Goal: Information Seeking & Learning: Find specific fact

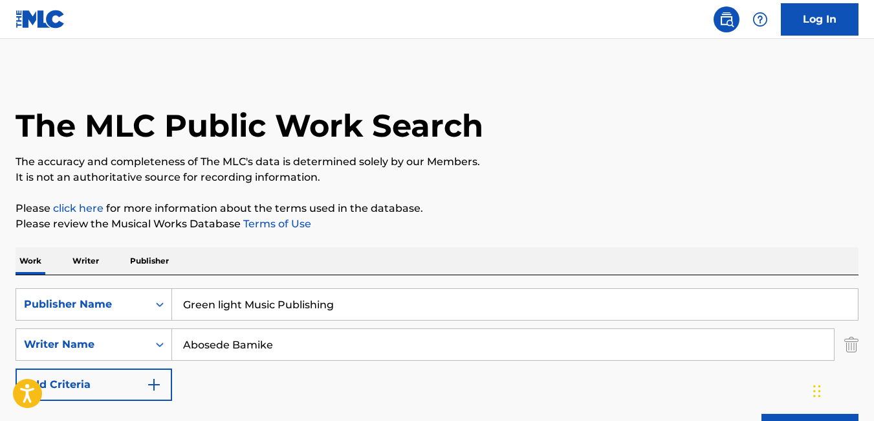
drag, startPoint x: 0, startPoint y: 0, endPoint x: 307, endPoint y: 238, distance: 388.9
click at [307, 329] on input "Abosede Bamike" at bounding box center [503, 344] width 662 height 31
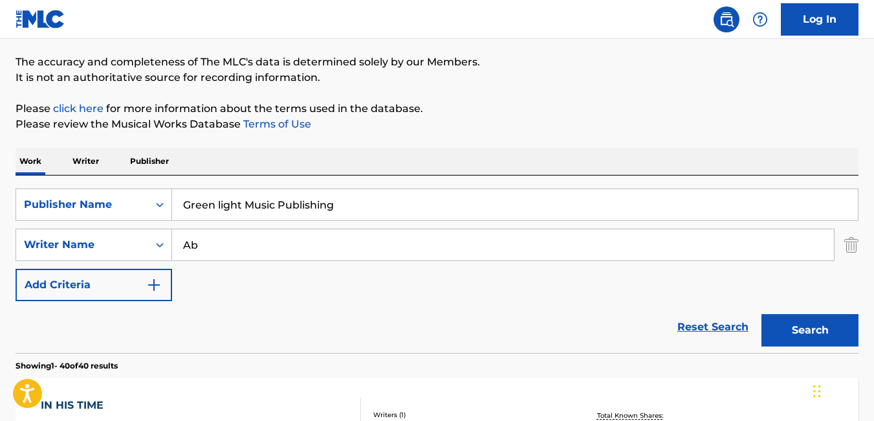
type input "A"
click at [796, 333] on button "Search" at bounding box center [810, 330] width 97 height 32
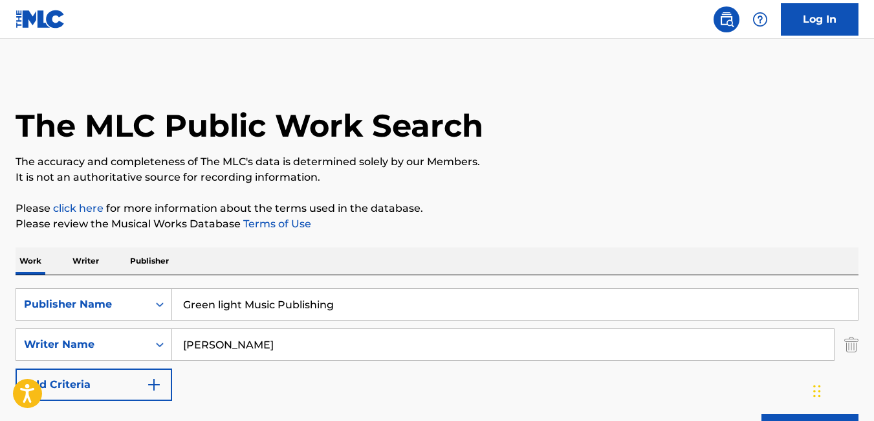
click at [314, 341] on input "[PERSON_NAME]" at bounding box center [503, 344] width 662 height 31
type input "E"
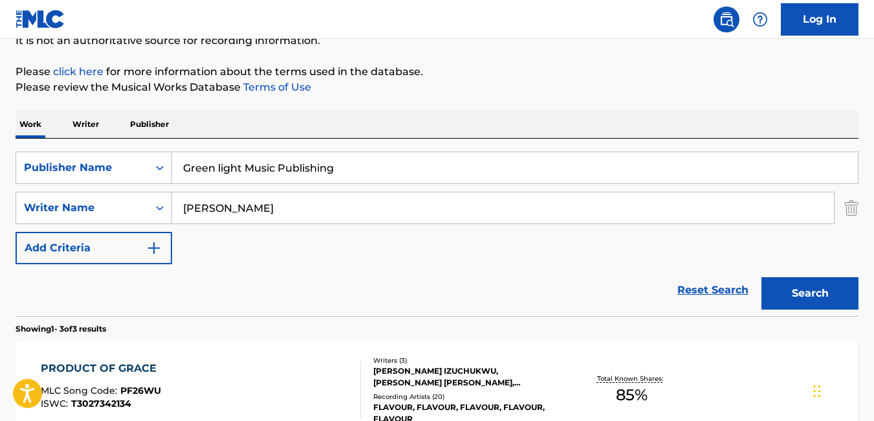
scroll to position [144, 0]
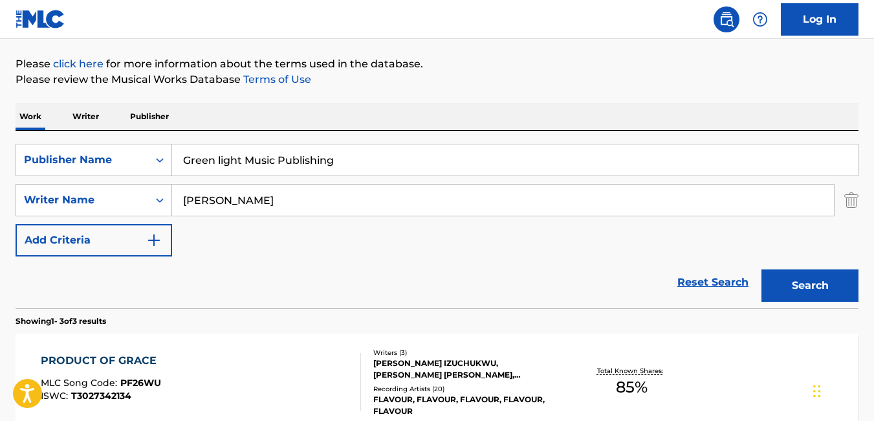
click at [814, 277] on button "Search" at bounding box center [810, 285] width 97 height 32
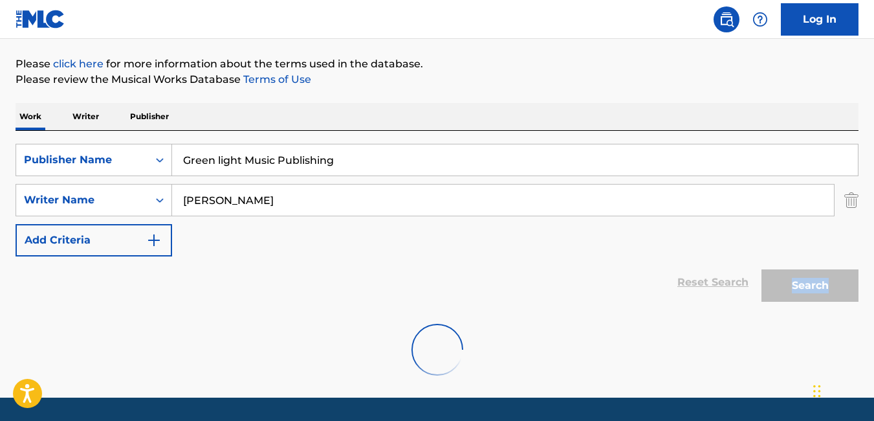
click at [814, 277] on div "Search" at bounding box center [807, 282] width 104 height 52
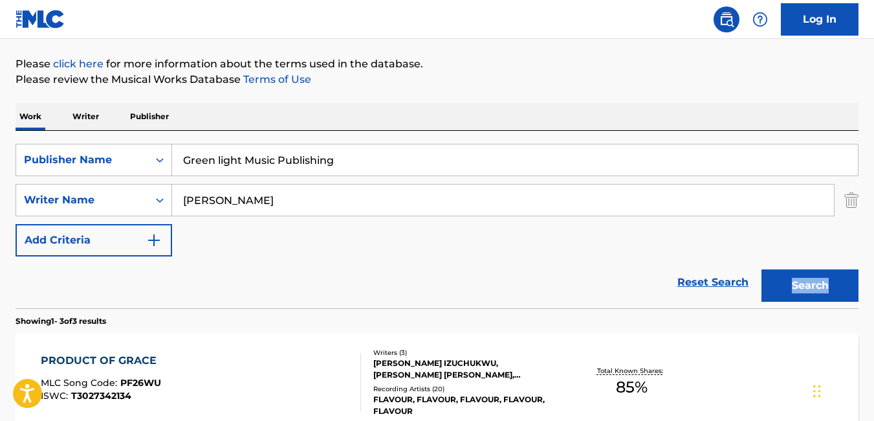
drag, startPoint x: 814, startPoint y: 277, endPoint x: 799, endPoint y: 281, distance: 16.0
click at [799, 281] on button "Search" at bounding box center [810, 285] width 97 height 32
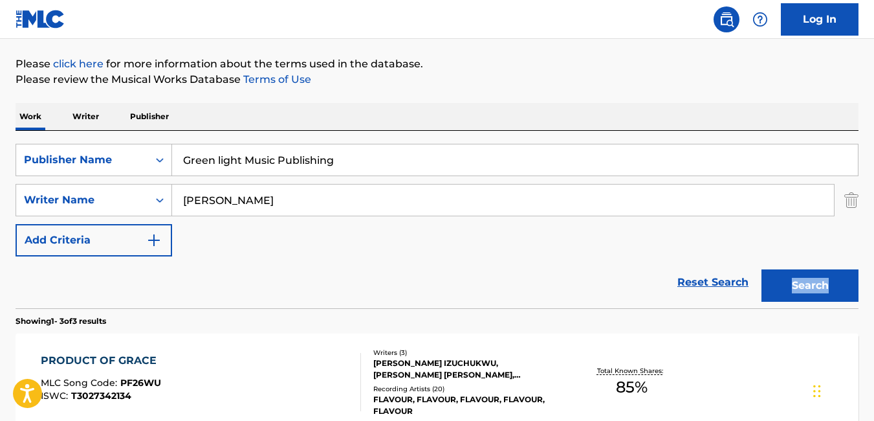
click at [799, 281] on button "Search" at bounding box center [810, 285] width 97 height 32
click at [604, 205] on input "[PERSON_NAME]" at bounding box center [503, 199] width 662 height 31
click at [792, 291] on button "Search" at bounding box center [810, 285] width 97 height 32
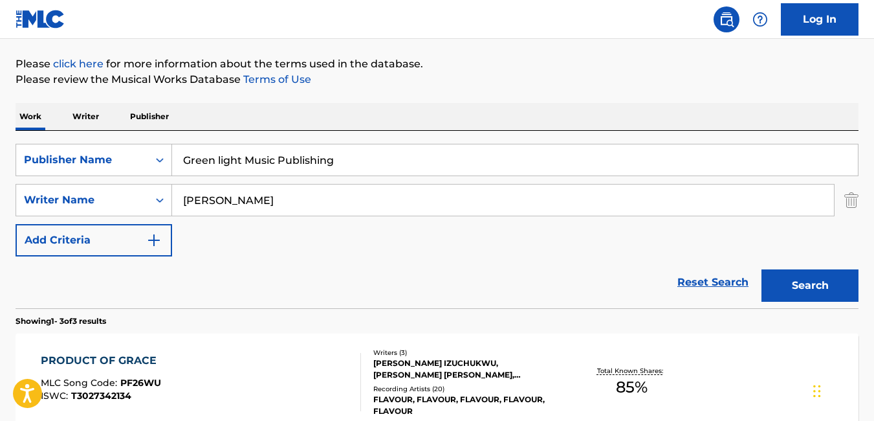
click at [792, 291] on button "Search" at bounding box center [810, 285] width 97 height 32
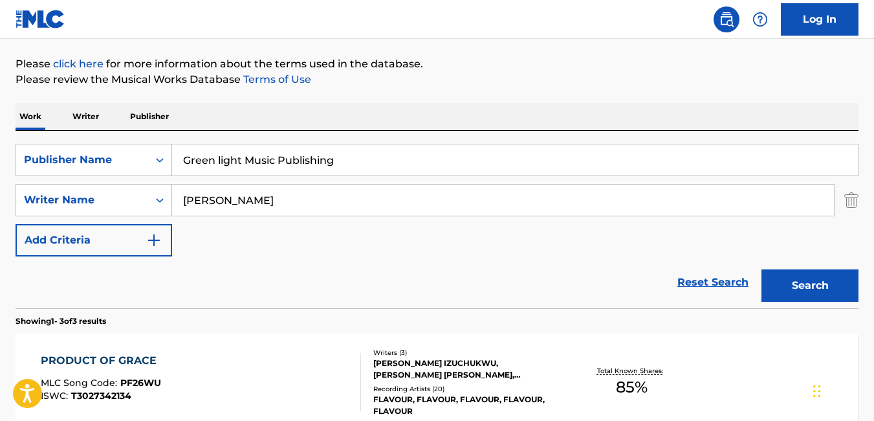
click at [792, 291] on button "Search" at bounding box center [810, 285] width 97 height 32
click at [413, 201] on input "[PERSON_NAME]" at bounding box center [503, 199] width 662 height 31
click at [762, 269] on button "Search" at bounding box center [810, 285] width 97 height 32
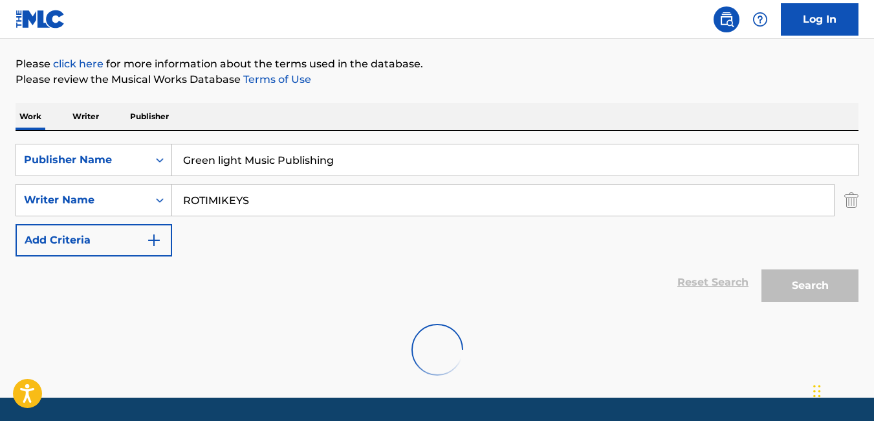
scroll to position [141, 0]
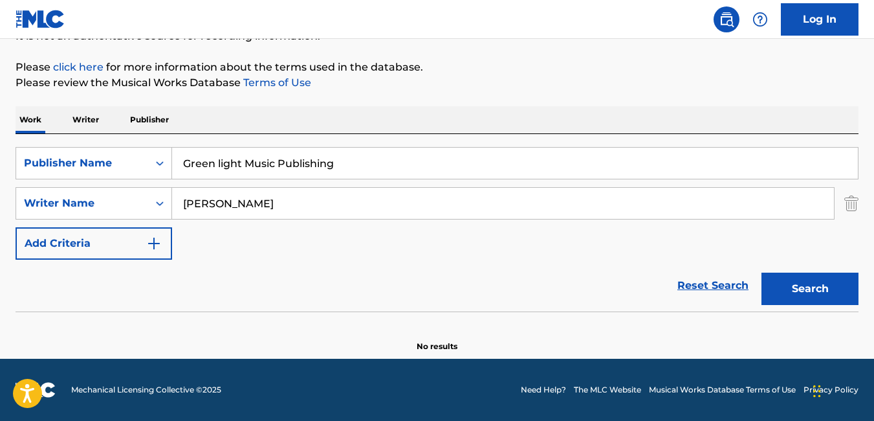
type input "[PERSON_NAME]"
click at [762, 272] on button "Search" at bounding box center [810, 288] width 97 height 32
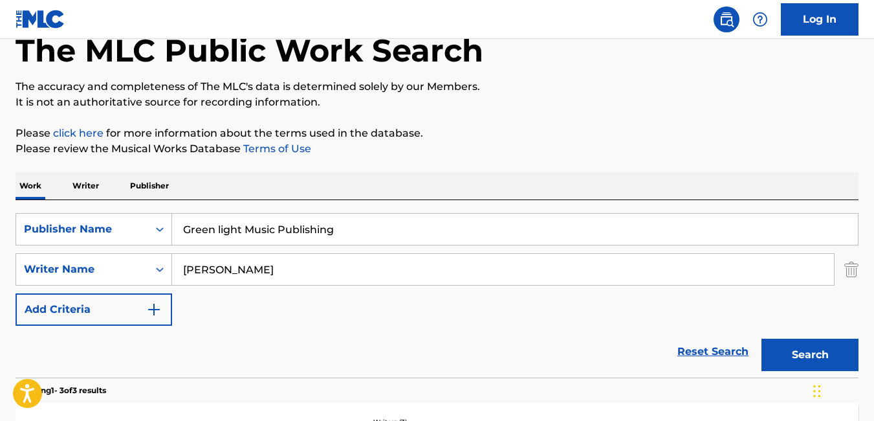
scroll to position [67, 0]
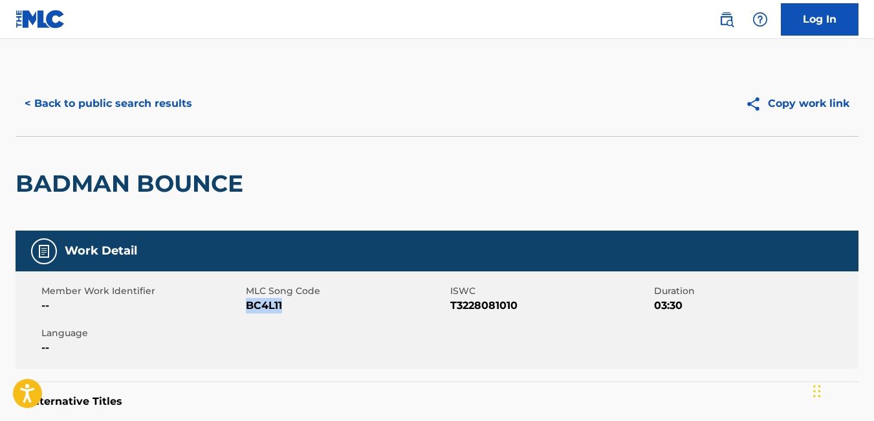
click at [38, 99] on button "< Back to public search results" at bounding box center [109, 103] width 186 height 32
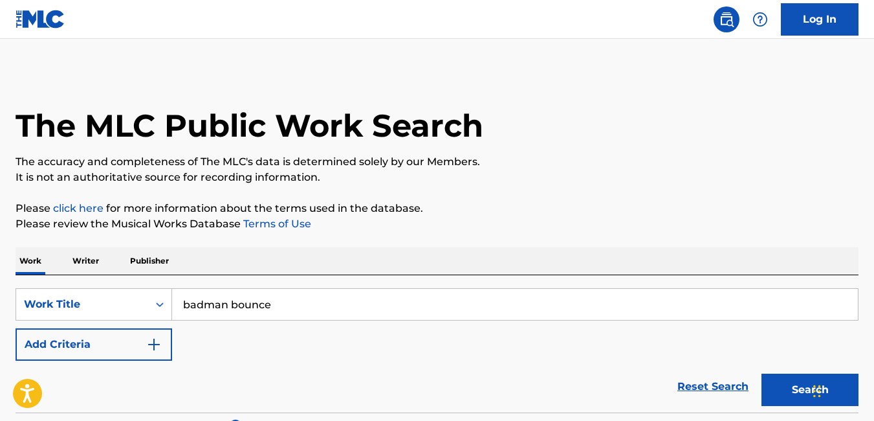
click at [282, 306] on input "badman bounce" at bounding box center [515, 304] width 686 height 31
type input "b"
type input "P"
type input "O"
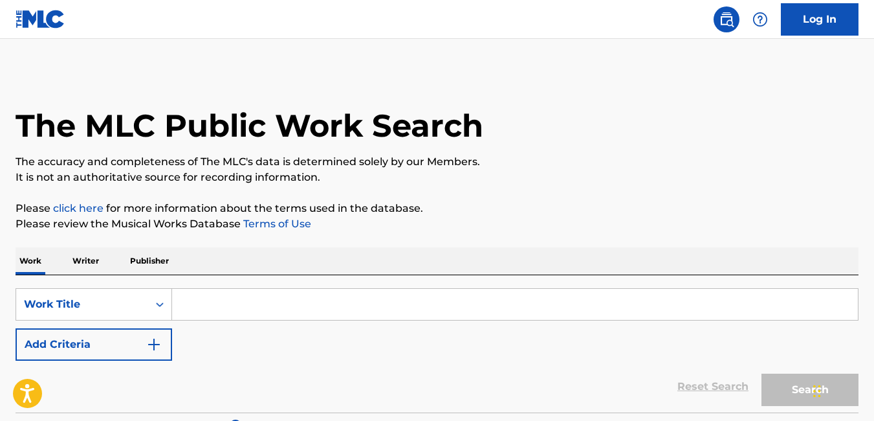
type input "O"
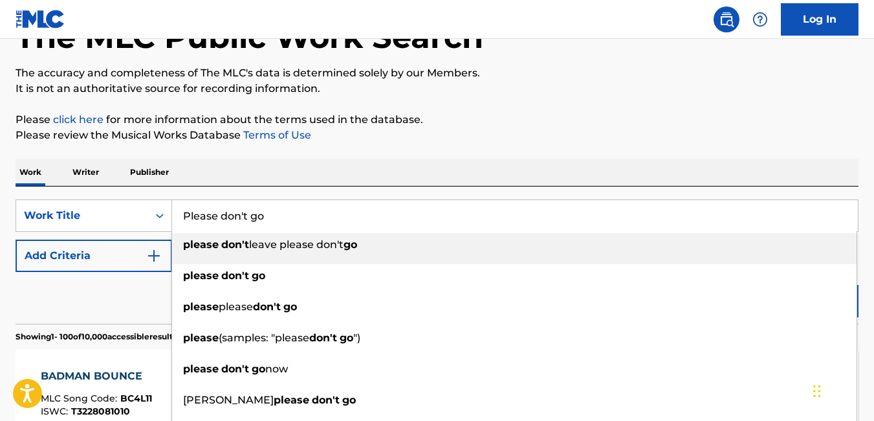
scroll to position [89, 0]
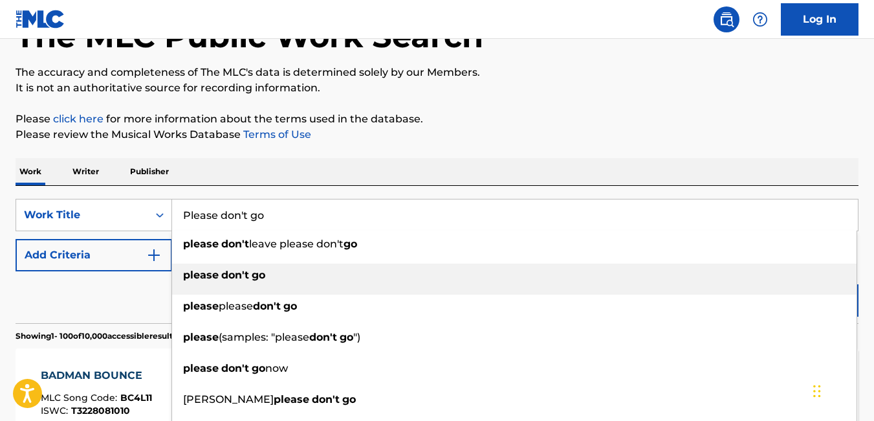
click at [269, 271] on div "please don't go" at bounding box center [514, 274] width 685 height 23
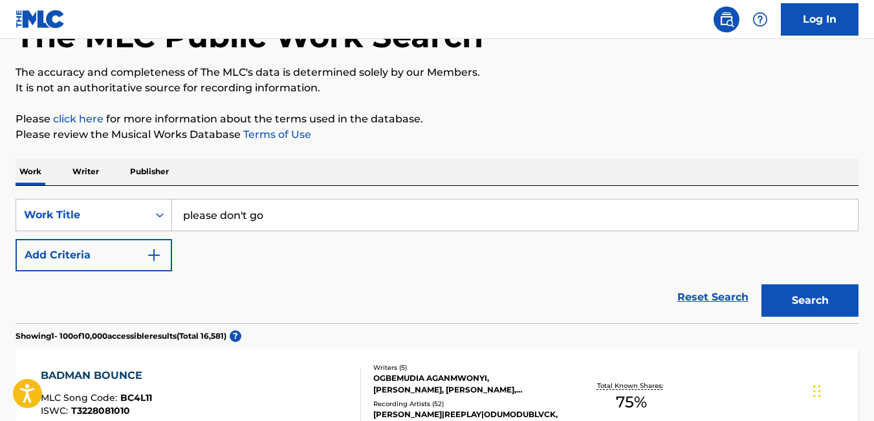
click at [815, 302] on button "Search" at bounding box center [810, 300] width 97 height 32
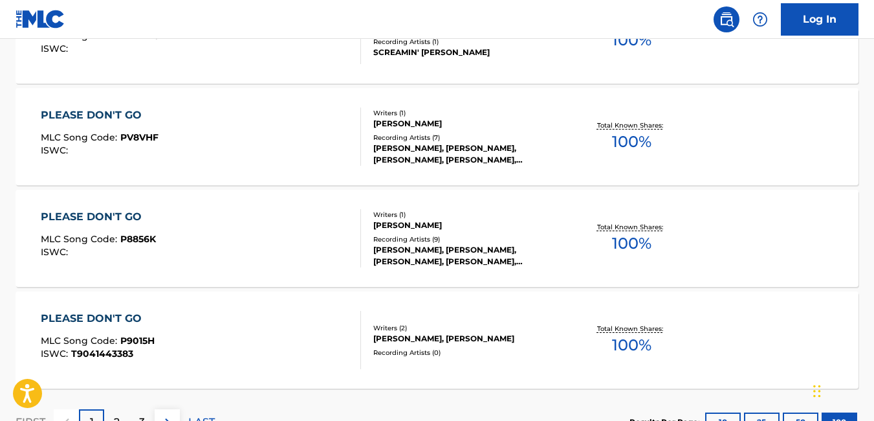
scroll to position [10309, 0]
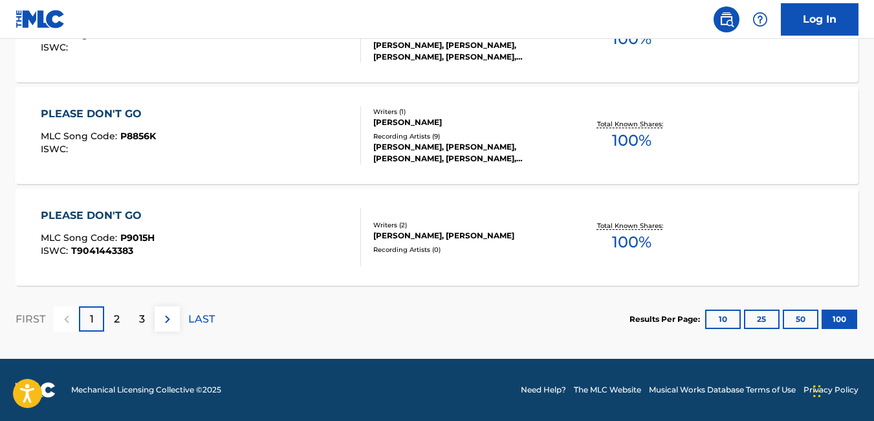
click at [145, 326] on div "3" at bounding box center [141, 318] width 25 height 25
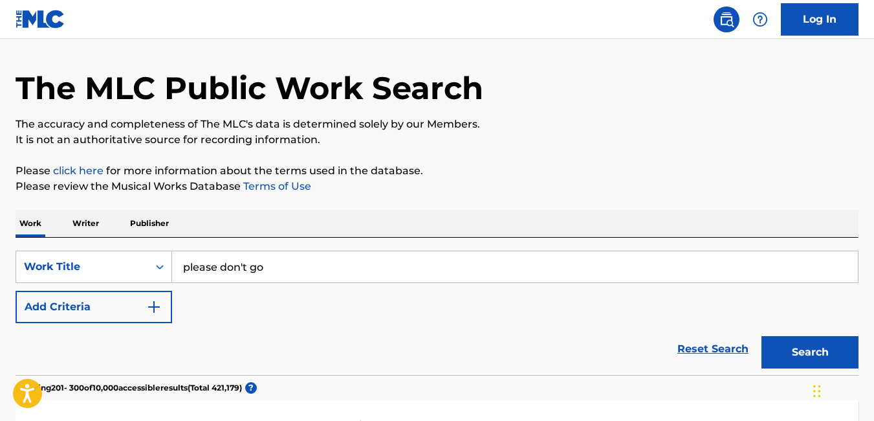
scroll to position [0, 0]
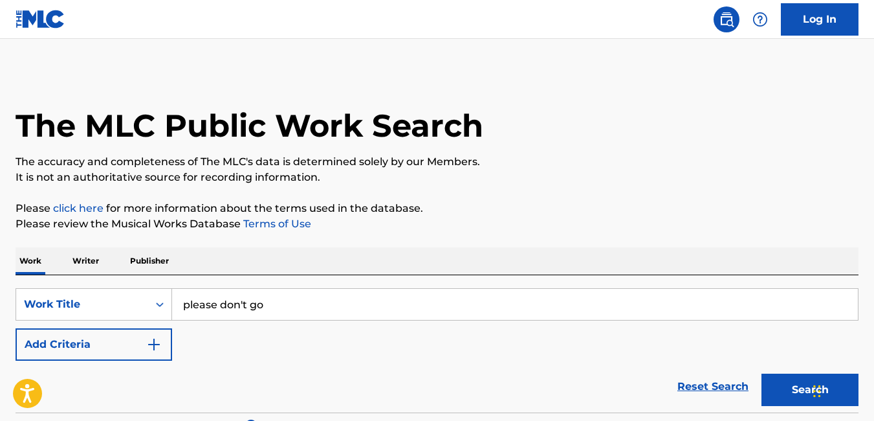
click at [289, 298] on input "please don't go" at bounding box center [515, 304] width 686 height 31
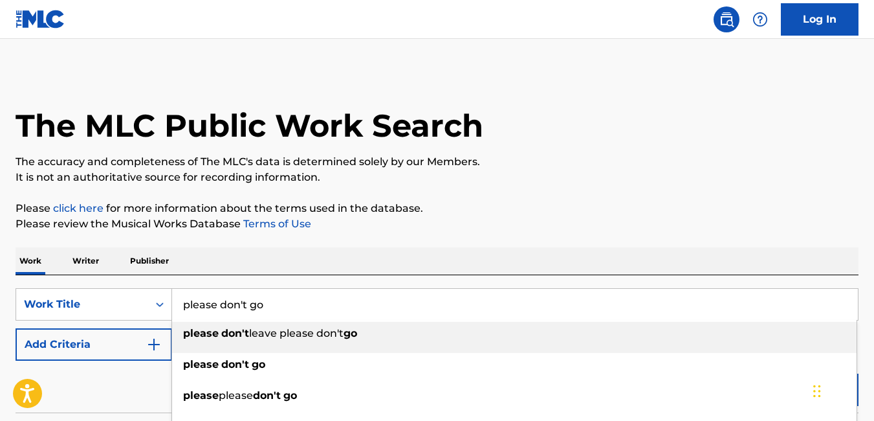
drag, startPoint x: 289, startPoint y: 298, endPoint x: 174, endPoint y: 287, distance: 115.7
click at [174, 287] on div "SearchWithCriteriaf974b17a-10c1-4559-9d08-3d7e444f57b2 Work Title please don't …" at bounding box center [437, 343] width 843 height 137
paste input "Sarauniya"
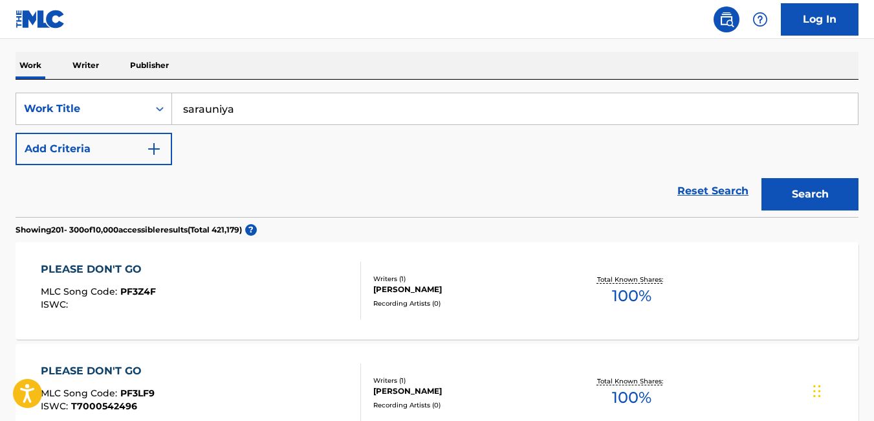
scroll to position [197, 0]
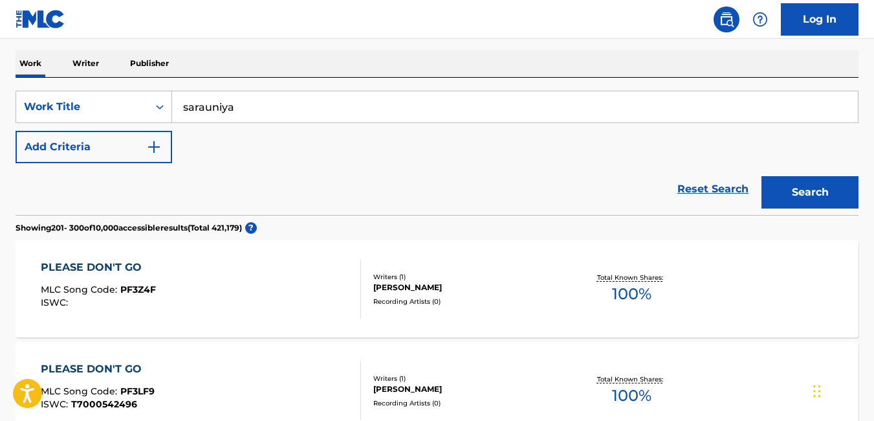
click at [828, 199] on button "Search" at bounding box center [810, 192] width 97 height 32
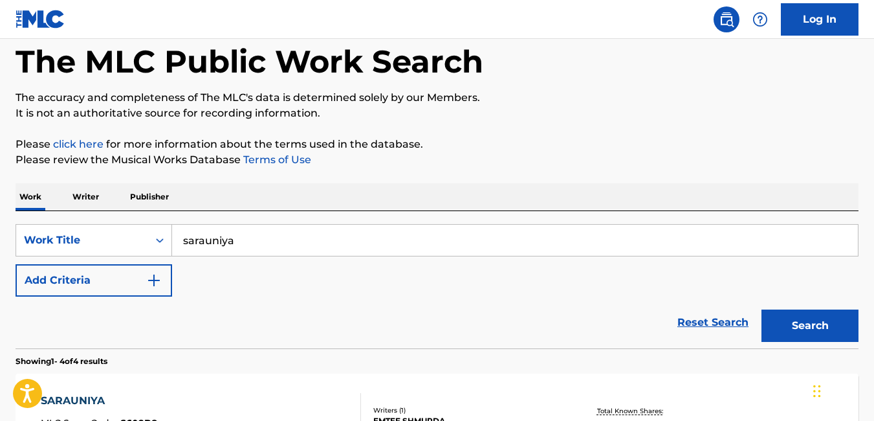
scroll to position [0, 0]
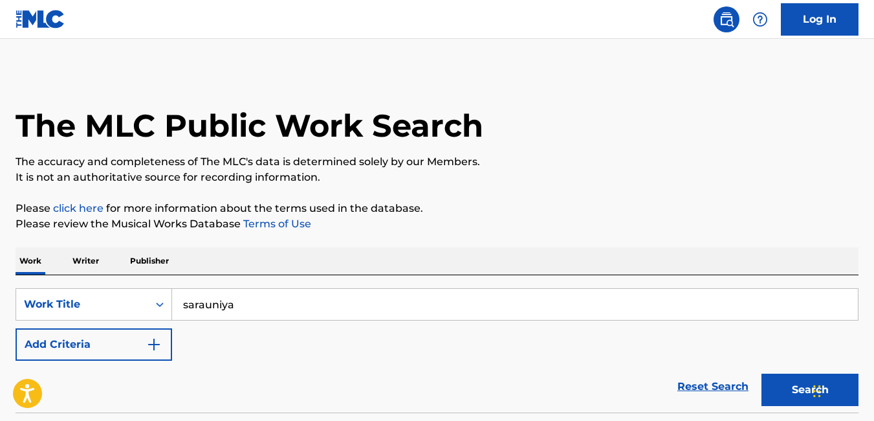
click at [266, 299] on input "sarauniya" at bounding box center [515, 304] width 686 height 31
type input "s"
type input "m"
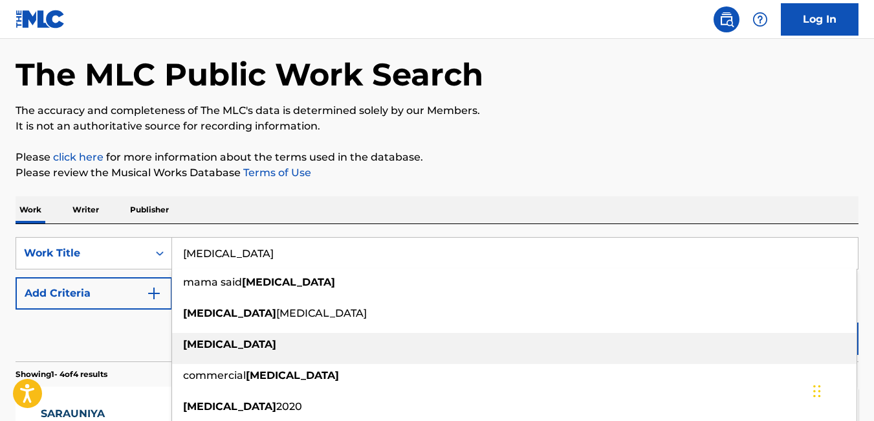
scroll to position [54, 0]
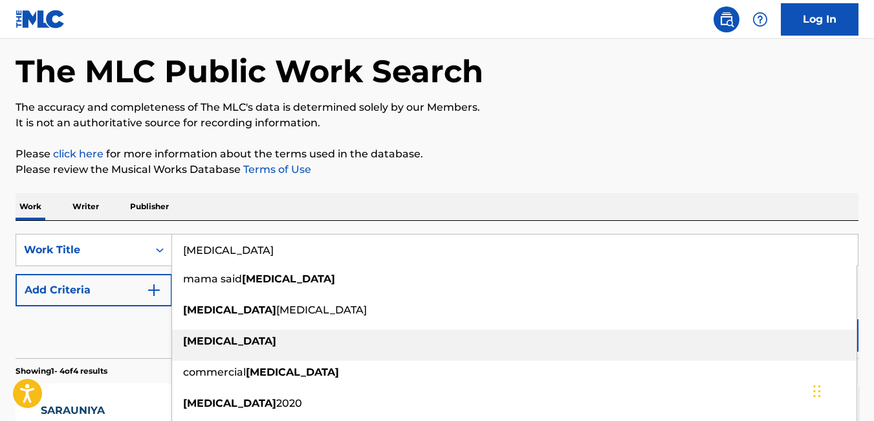
click at [328, 336] on div "amen" at bounding box center [514, 340] width 685 height 23
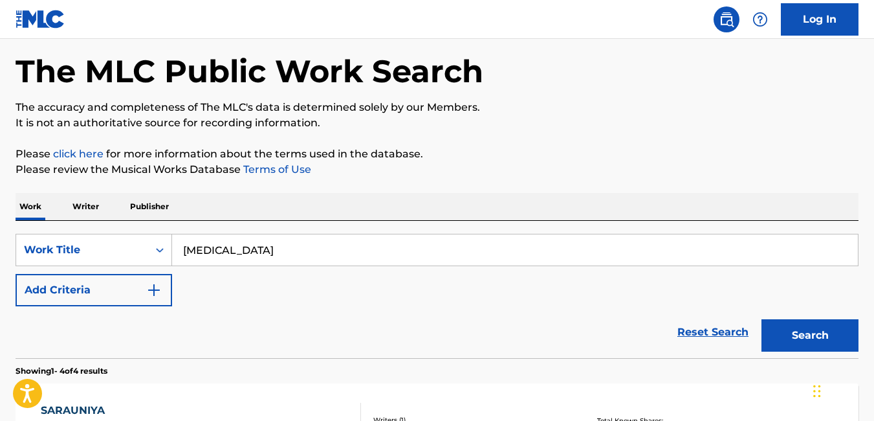
click at [805, 336] on button "Search" at bounding box center [810, 335] width 97 height 32
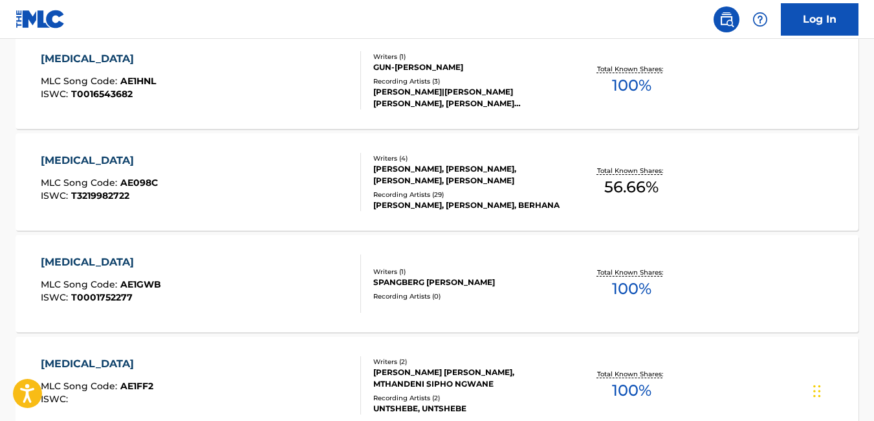
scroll to position [10245, 0]
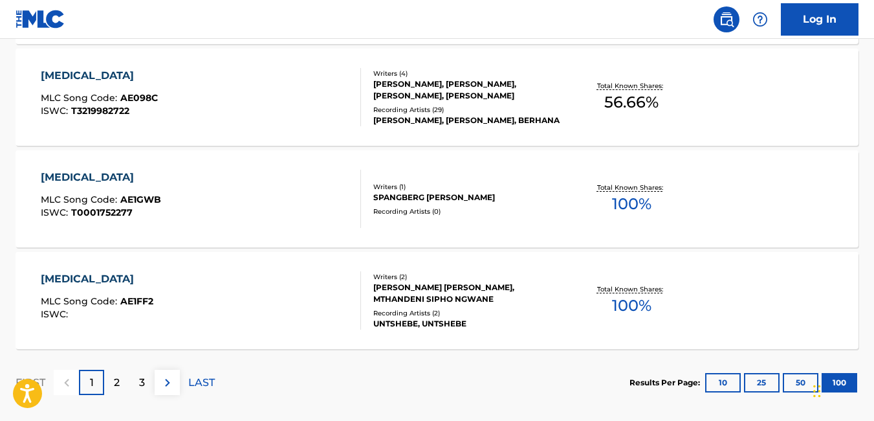
click at [117, 396] on div "FIRST 1 2 3 LAST" at bounding box center [115, 382] width 199 height 67
click at [120, 387] on p "2" at bounding box center [117, 383] width 6 height 16
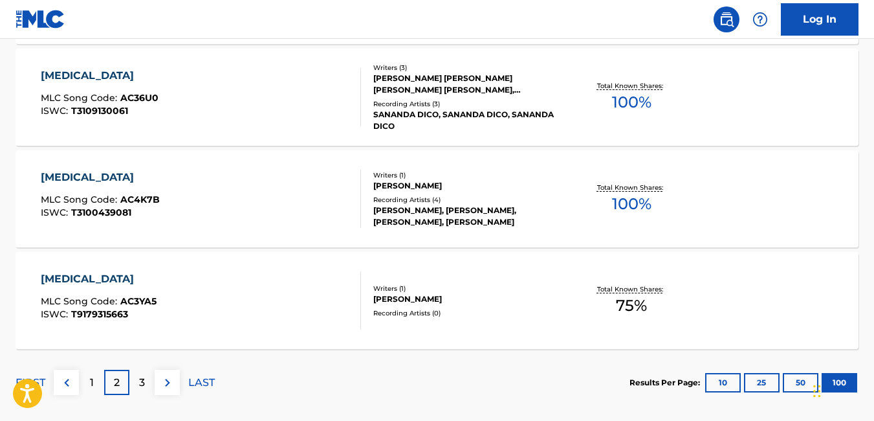
click at [137, 383] on div "3" at bounding box center [141, 382] width 25 height 25
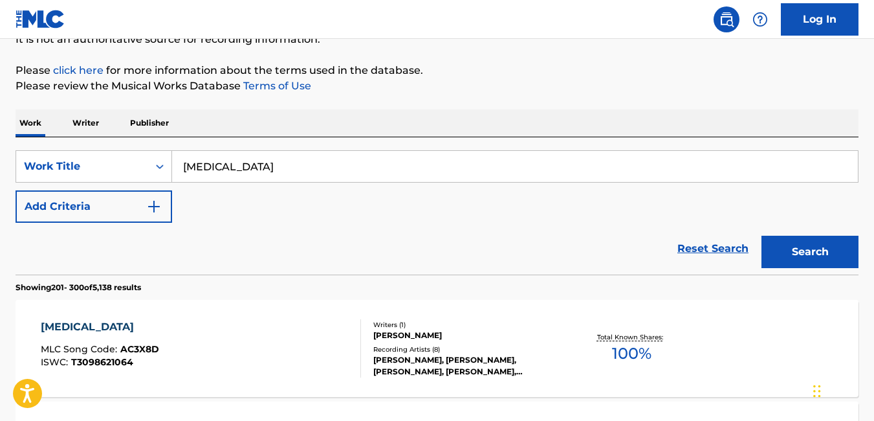
scroll to position [0, 0]
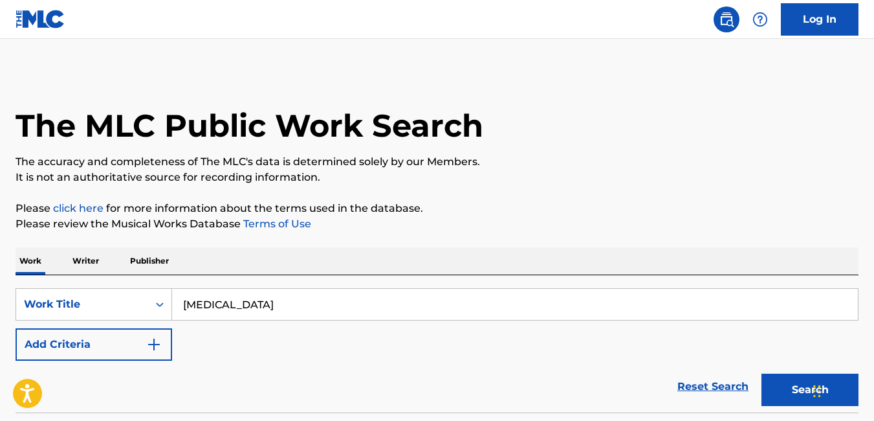
click at [234, 298] on input "amen" at bounding box center [515, 304] width 686 height 31
type input "a"
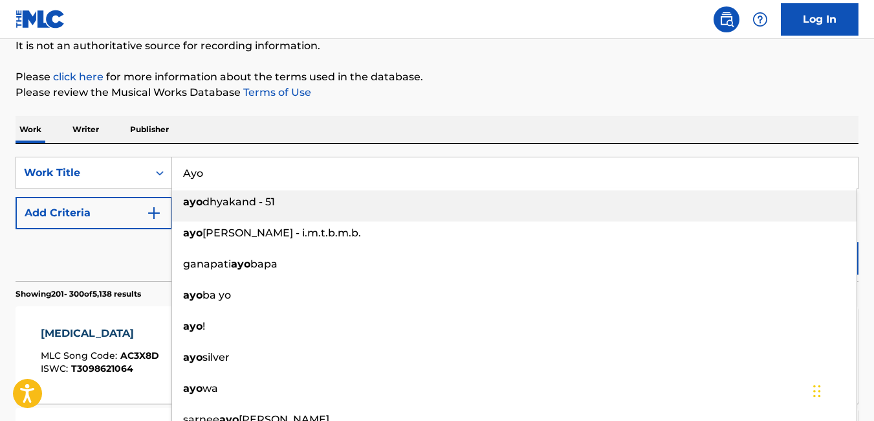
scroll to position [161, 0]
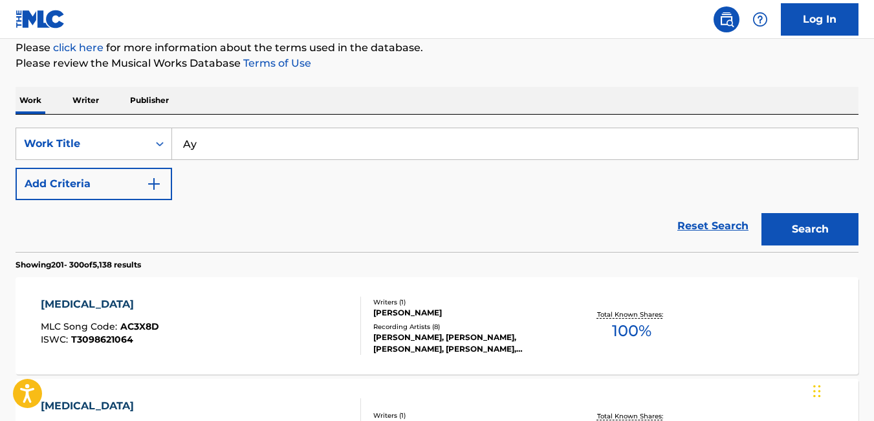
type input "A"
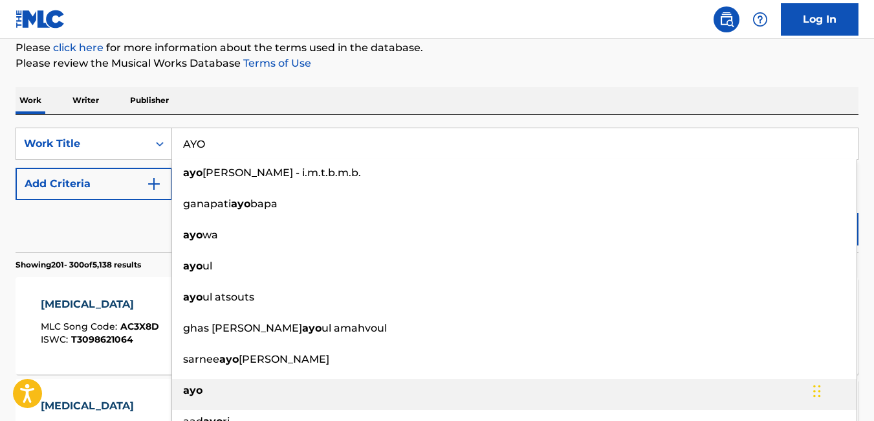
click at [247, 387] on div "ayo" at bounding box center [514, 390] width 685 height 23
type input "ayo"
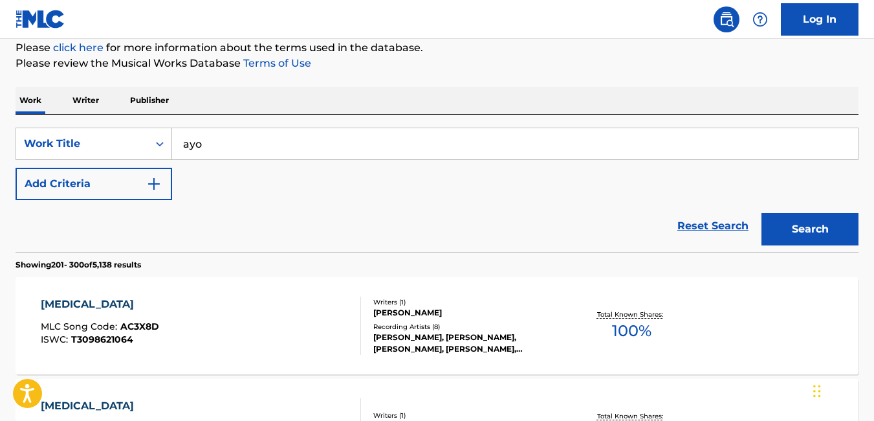
click at [793, 221] on button "Search" at bounding box center [810, 229] width 97 height 32
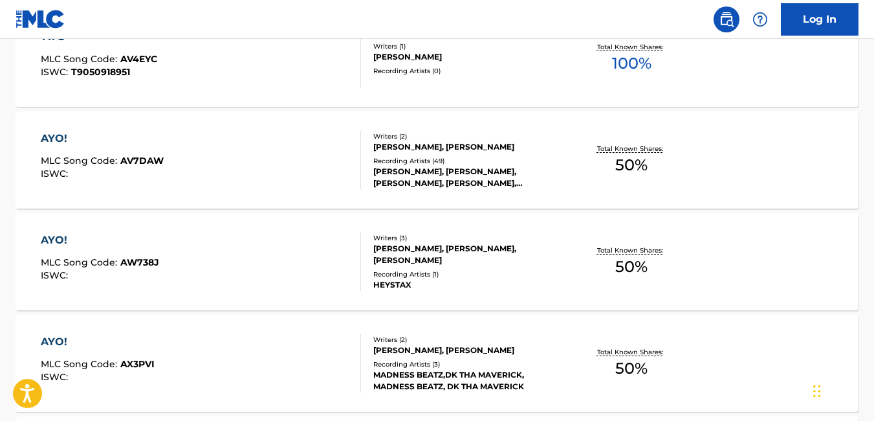
scroll to position [9173, 0]
